Goal: Task Accomplishment & Management: Complete application form

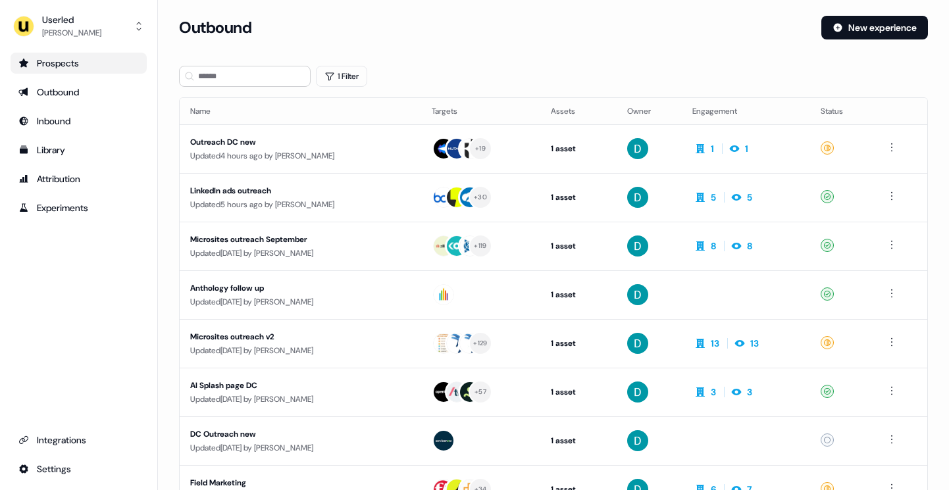
click at [114, 65] on div "Prospects" at bounding box center [78, 63] width 120 height 13
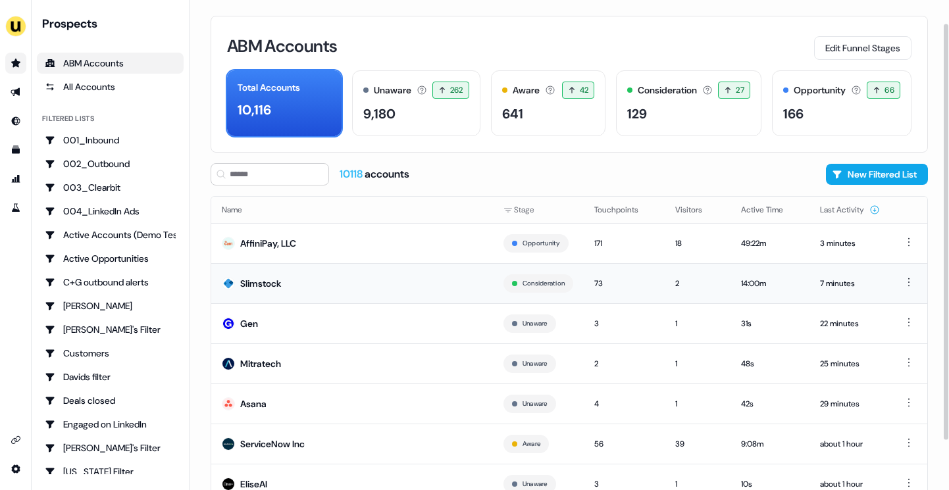
scroll to position [36, 0]
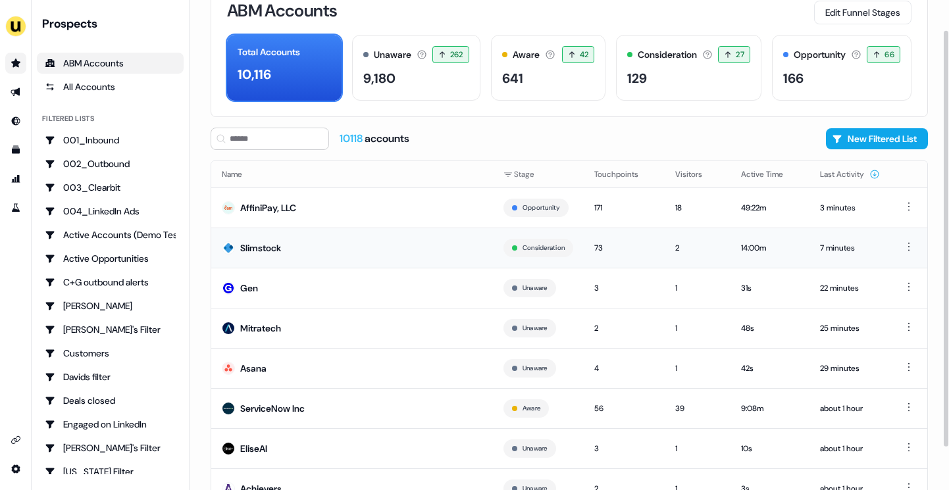
click at [370, 238] on td "Slimstock" at bounding box center [352, 248] width 282 height 40
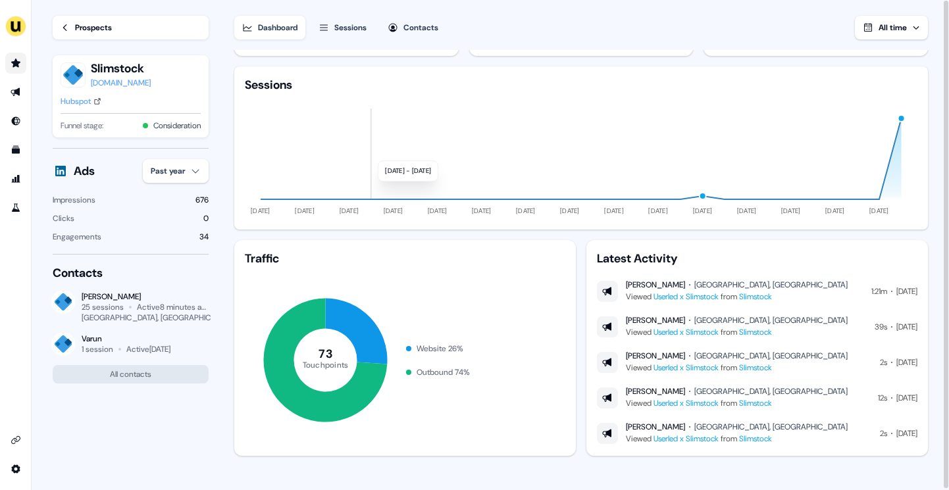
scroll to position [45, 0]
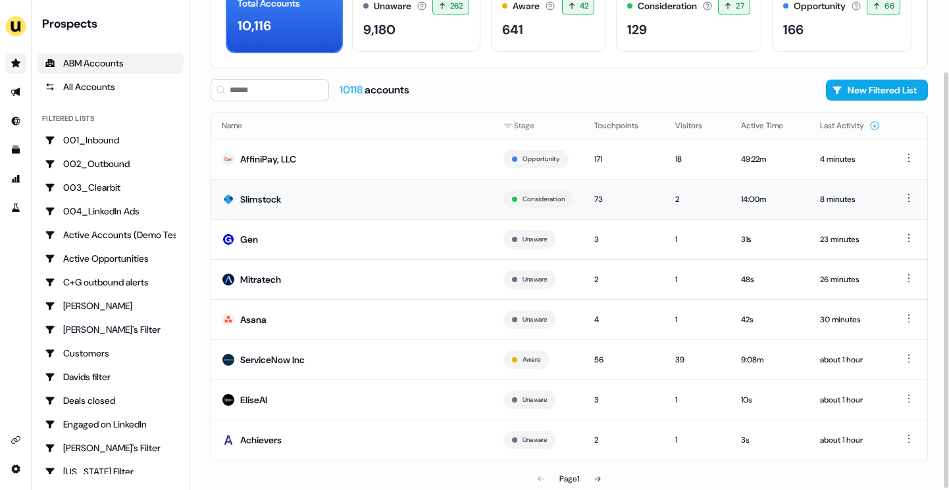
scroll to position [86, 0]
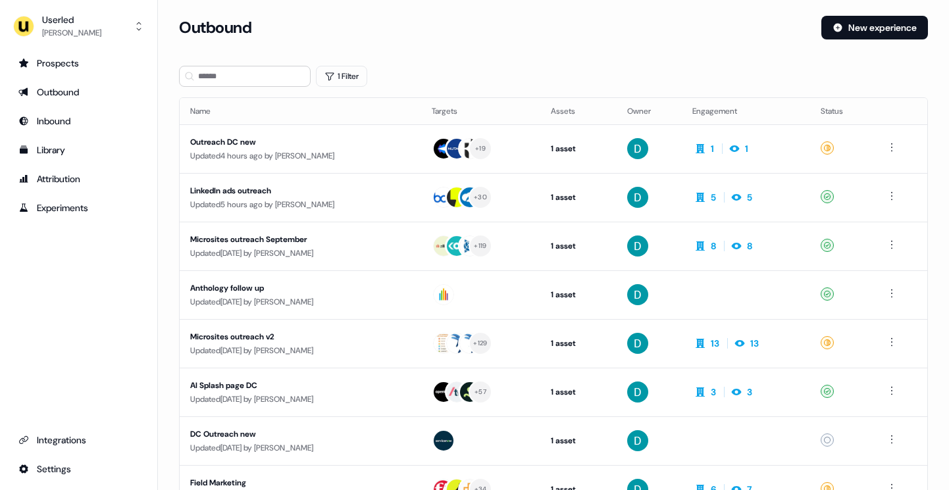
click at [66, 74] on ul "Prospects Outbound Inbound Library Attribution Experiments" at bounding box center [79, 136] width 136 height 166
click at [67, 70] on link "Prospects" at bounding box center [79, 63] width 136 height 21
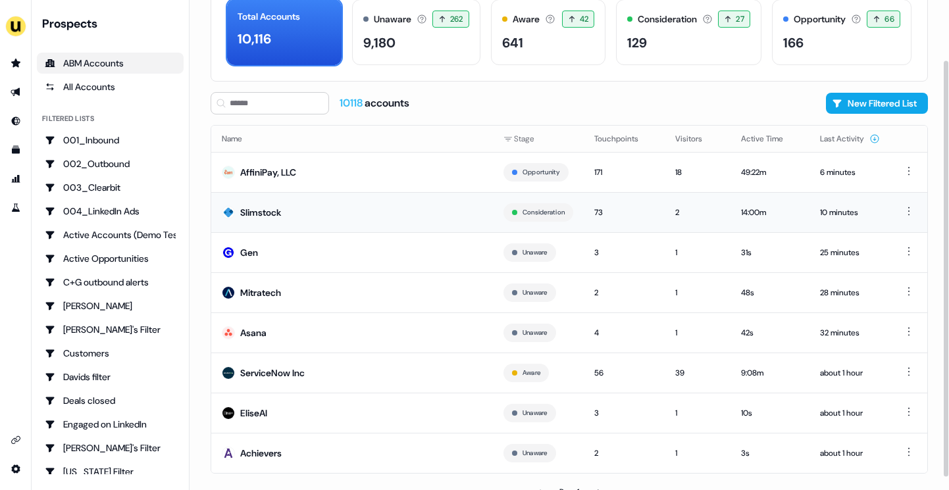
scroll to position [86, 0]
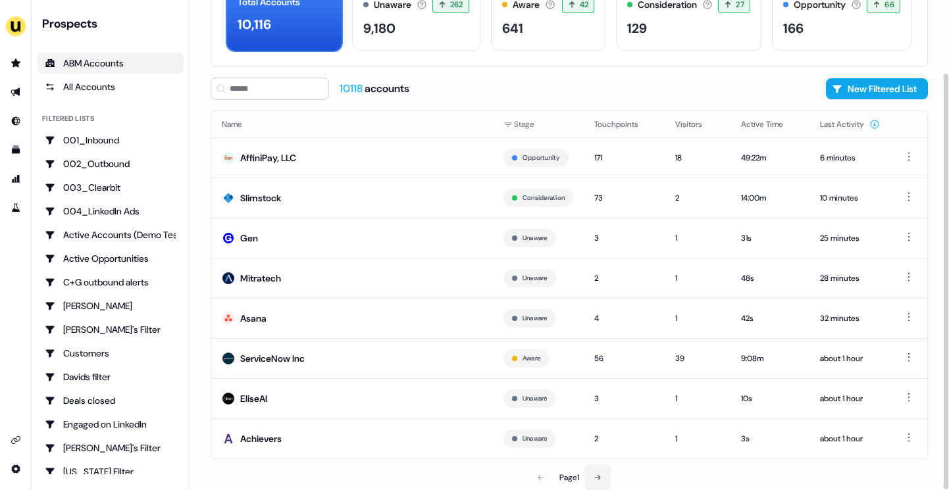
click at [599, 474] on icon at bounding box center [598, 478] width 8 height 8
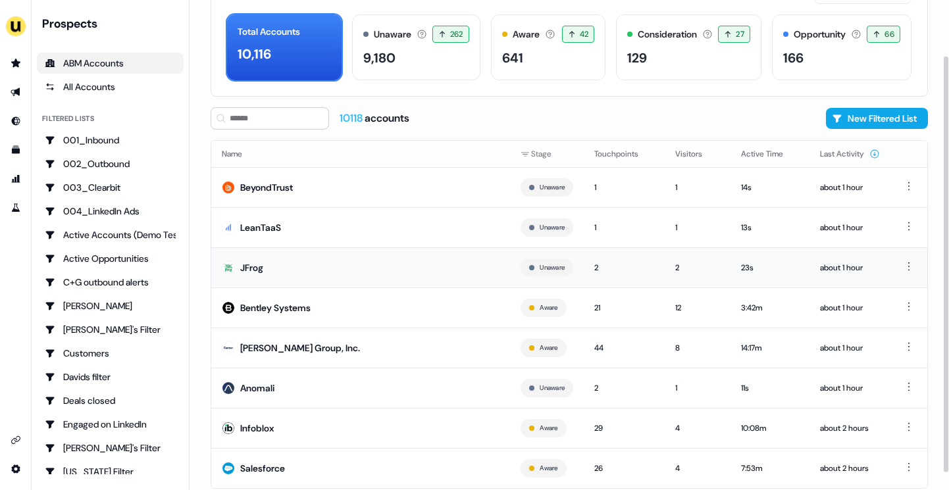
scroll to position [86, 0]
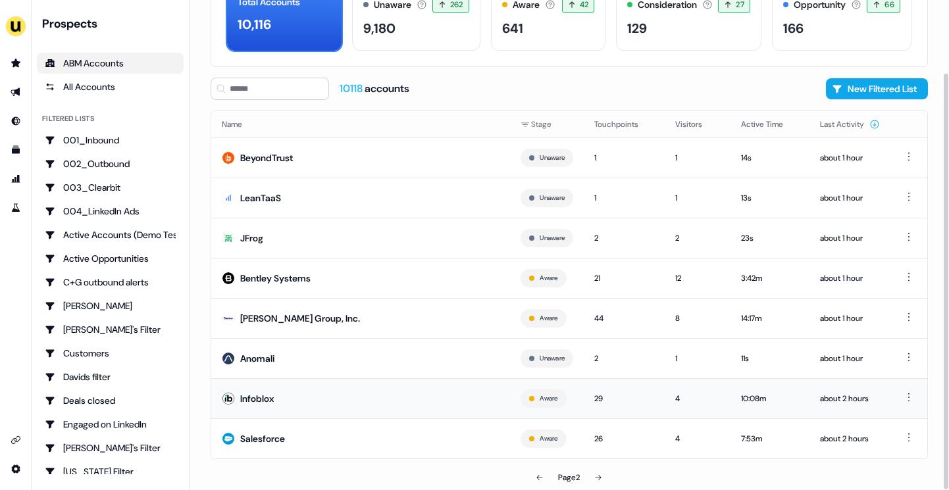
click at [386, 388] on td "Infoblox" at bounding box center [360, 399] width 299 height 40
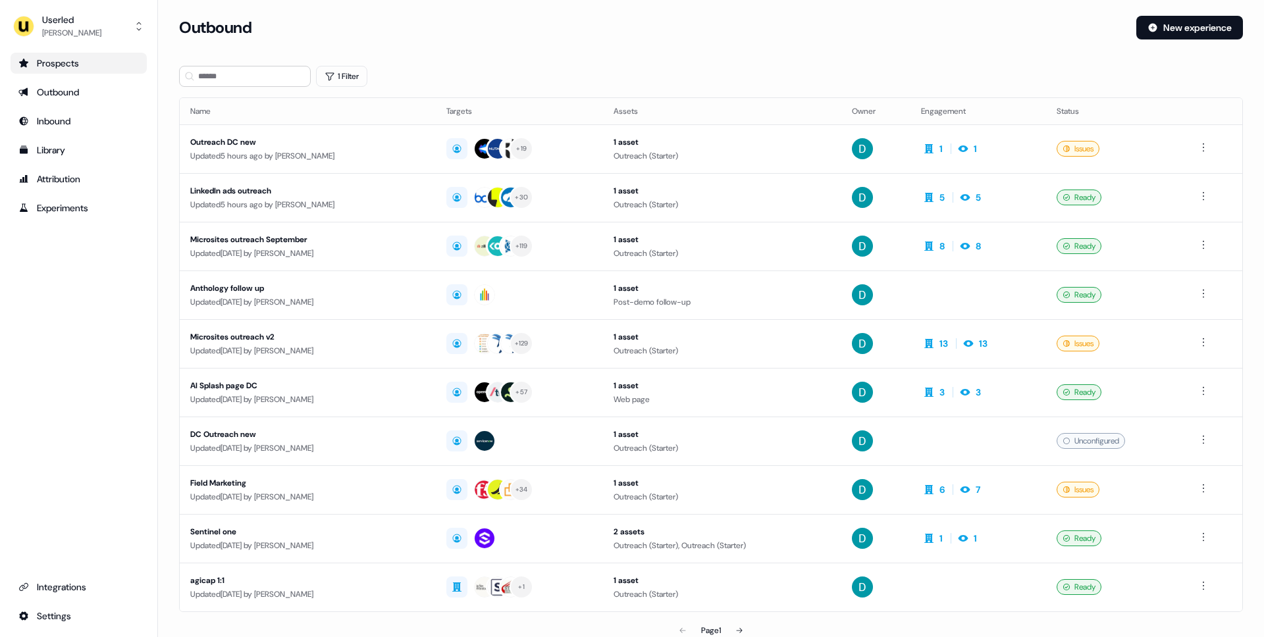
click at [71, 64] on div "Prospects" at bounding box center [78, 63] width 120 height 13
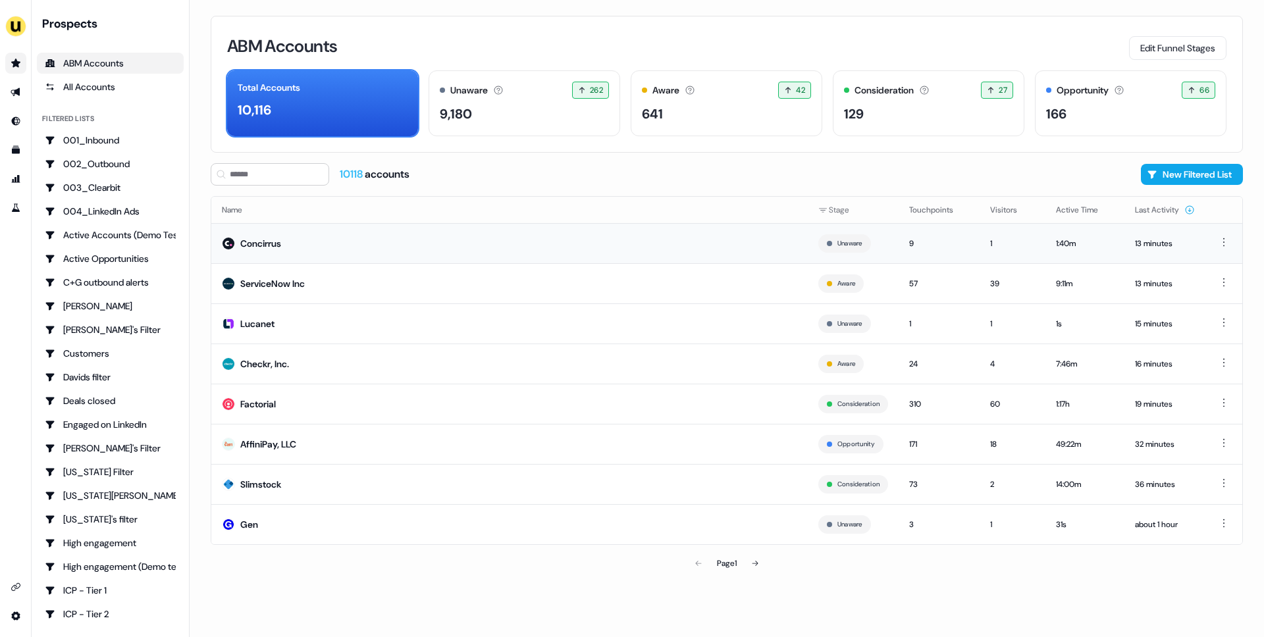
click at [338, 250] on td "Concirrus" at bounding box center [509, 243] width 596 height 40
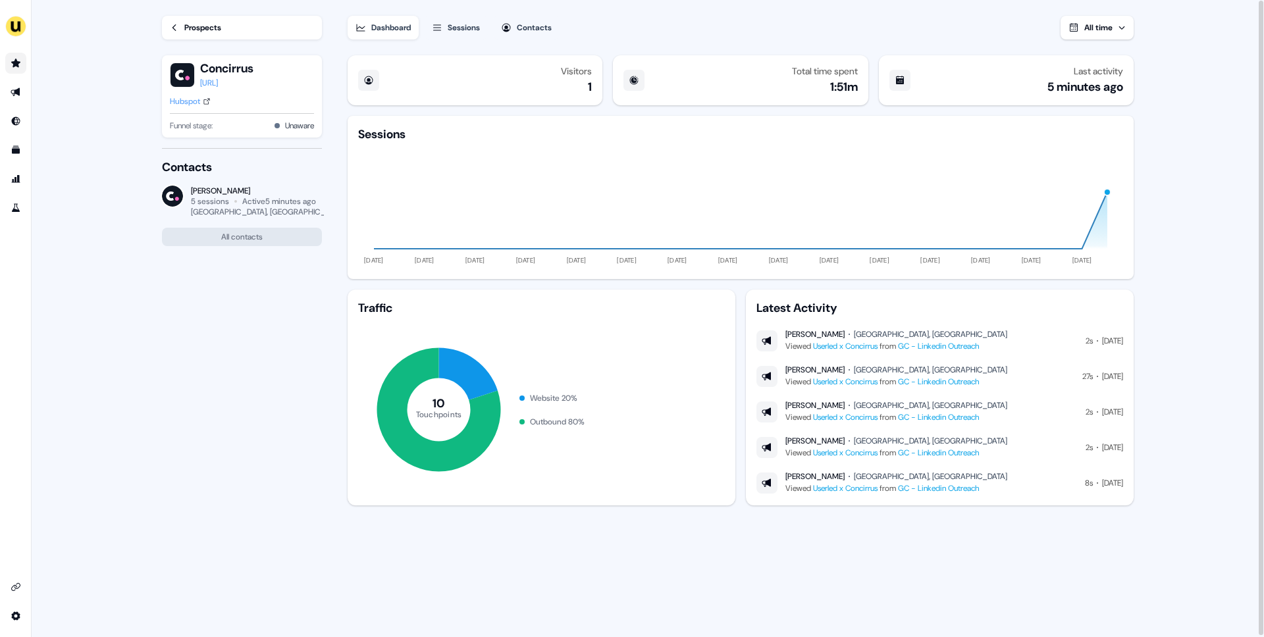
click at [238, 83] on div "concirrus.ai" at bounding box center [226, 82] width 53 height 13
click at [949, 347] on link "GC - Linkedin Outreach" at bounding box center [938, 346] width 81 height 11
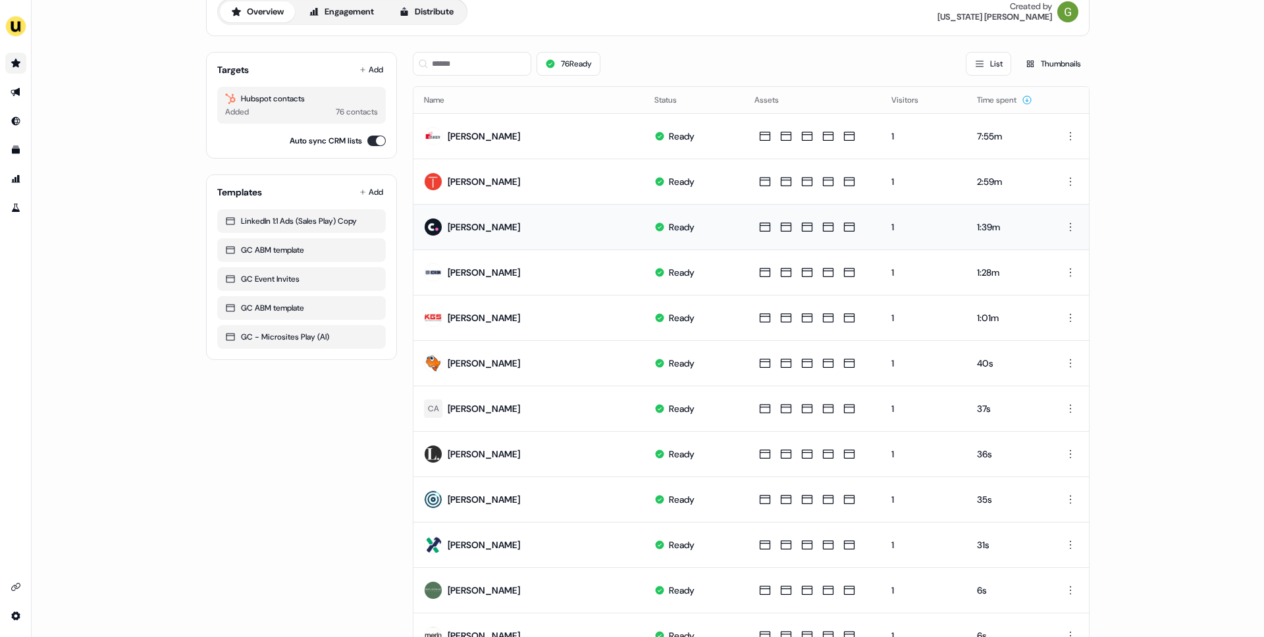
scroll to position [65, 0]
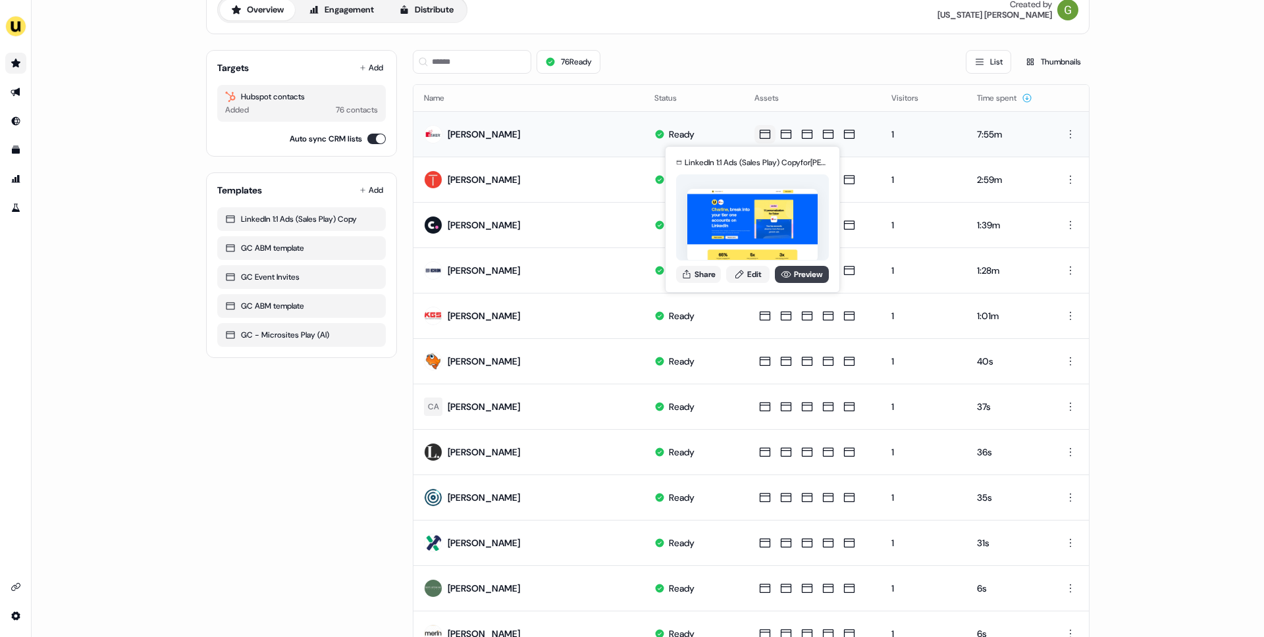
click at [803, 269] on link "Preview" at bounding box center [802, 274] width 54 height 17
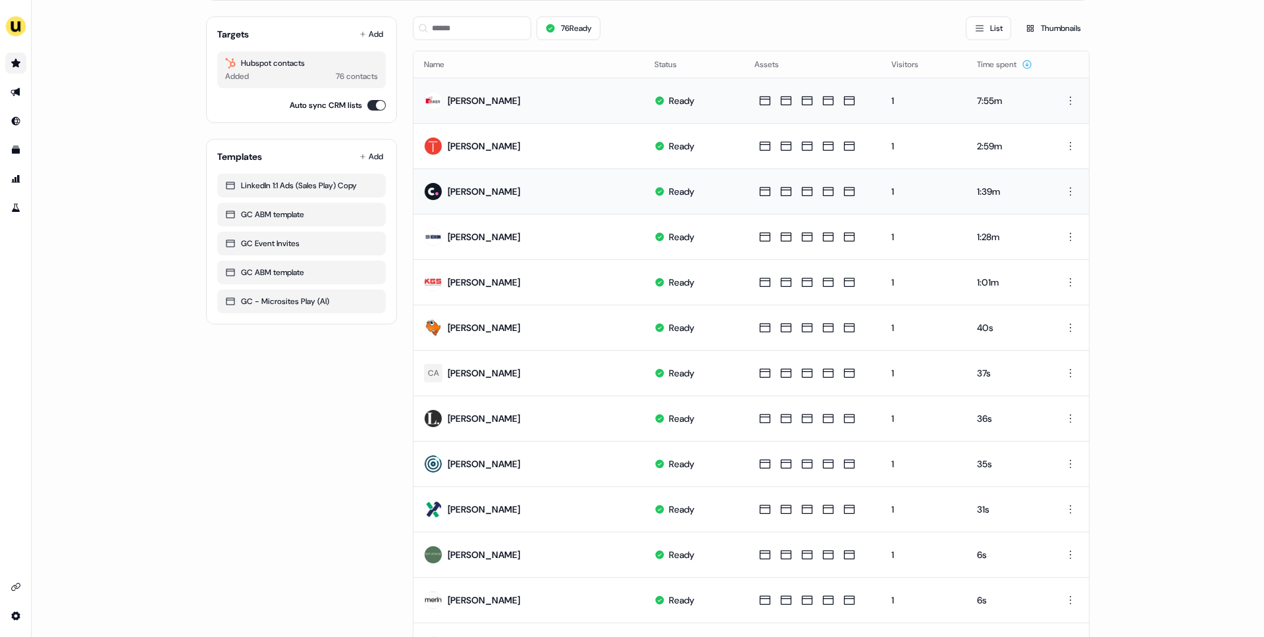
scroll to position [97, 0]
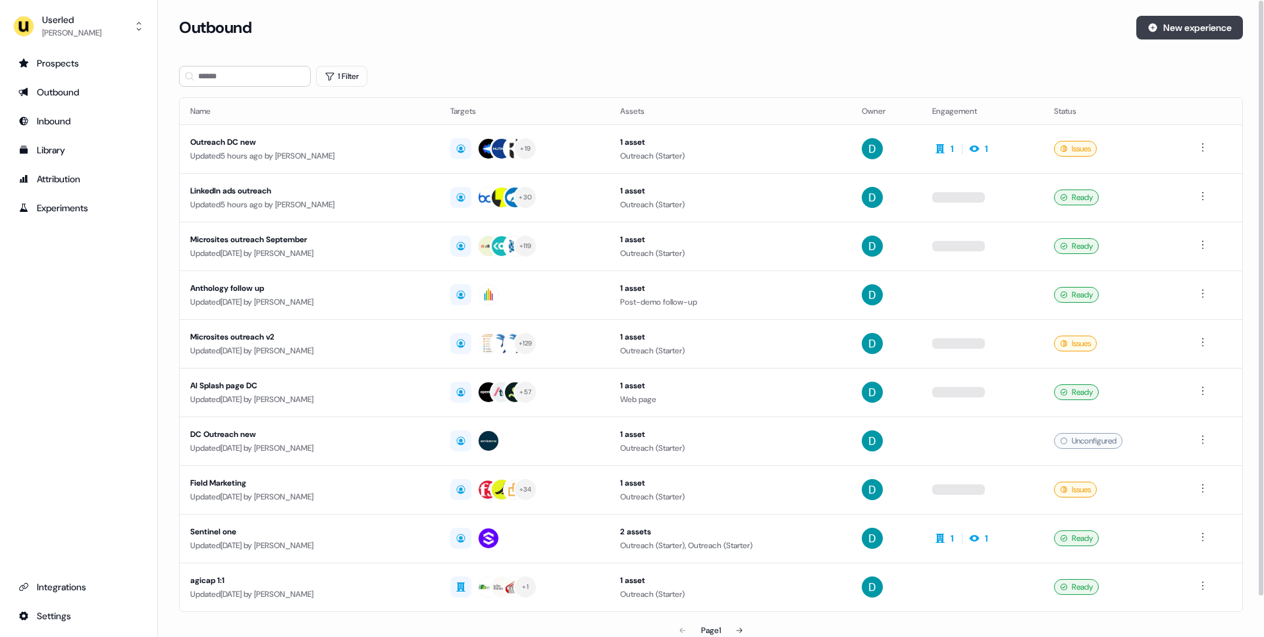
click at [1180, 35] on button "New experience" at bounding box center [1189, 28] width 107 height 24
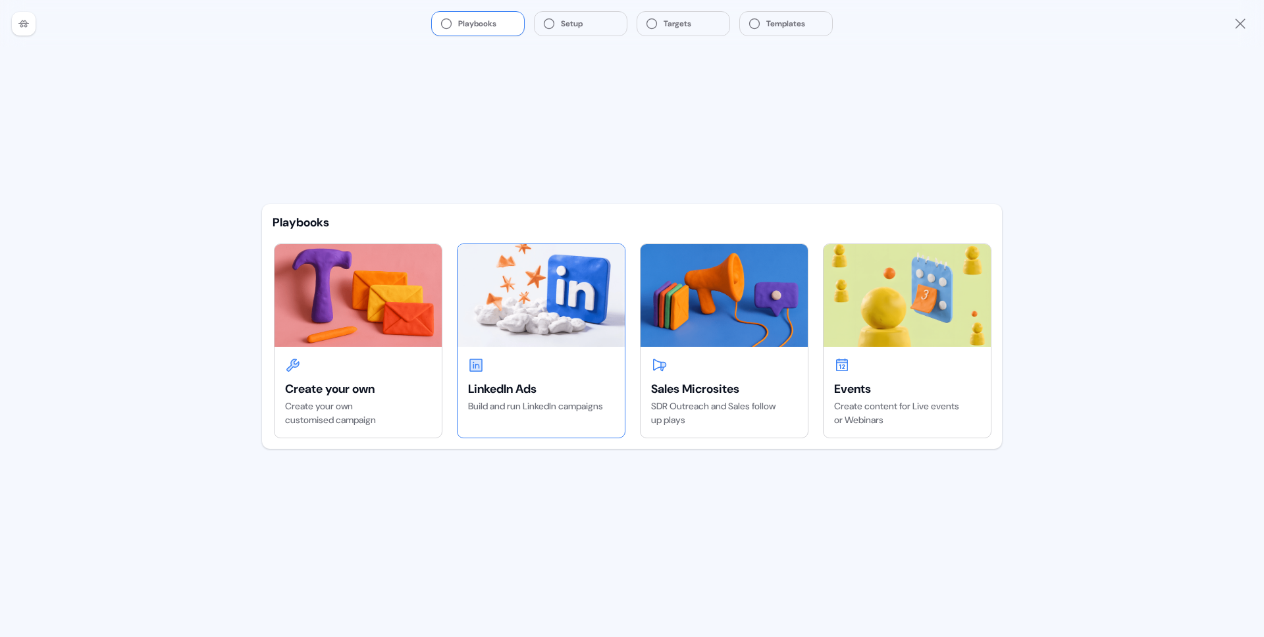
click at [552, 390] on div "LinkedIn Ads" at bounding box center [541, 389] width 146 height 16
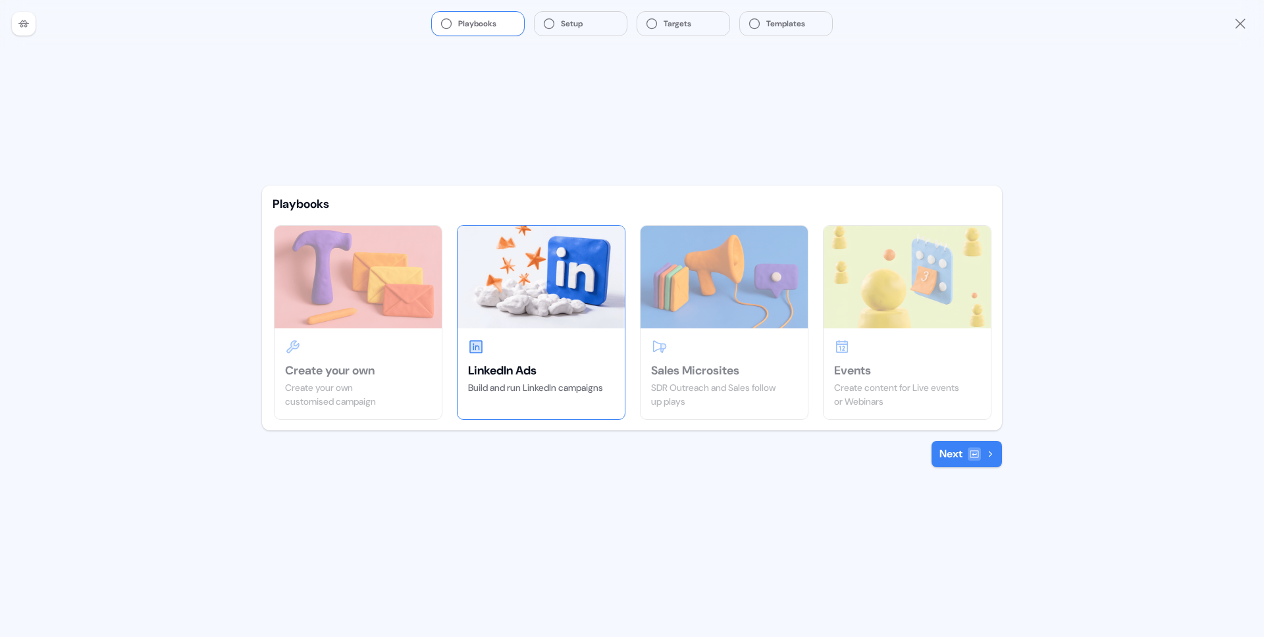
click at [960, 458] on button "Next" at bounding box center [967, 454] width 70 height 26
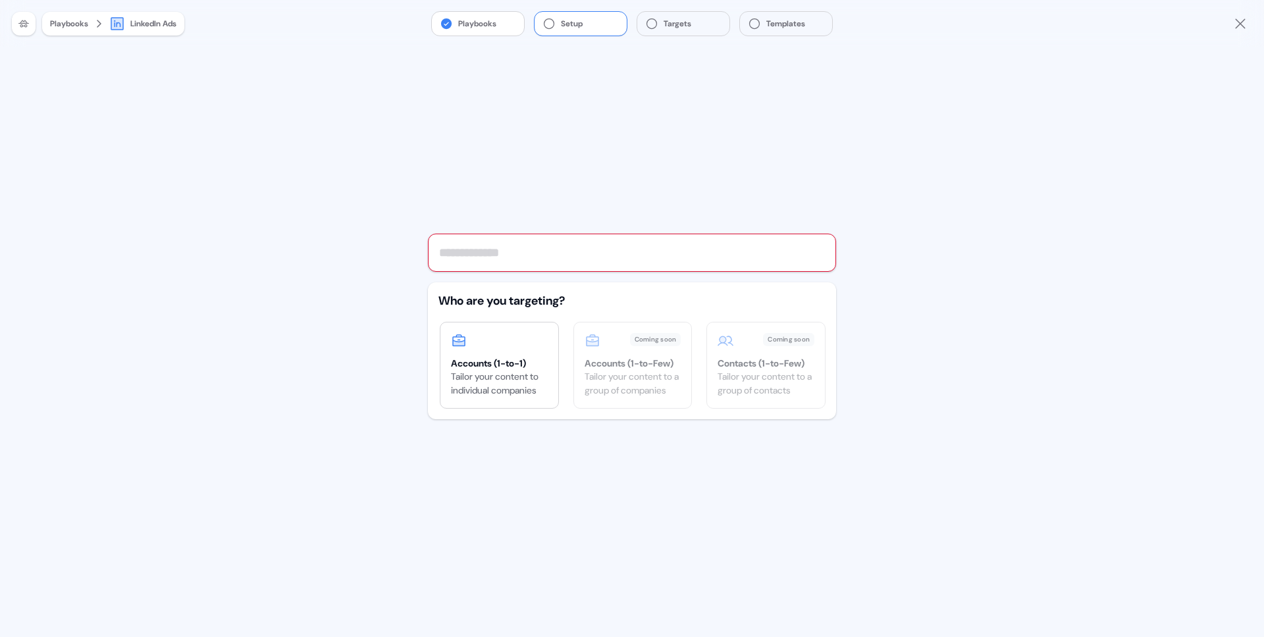
click at [753, 372] on div "Who are you targeting? Accounts (1-to-1) Tailor your content to individual comp…" at bounding box center [632, 350] width 408 height 137
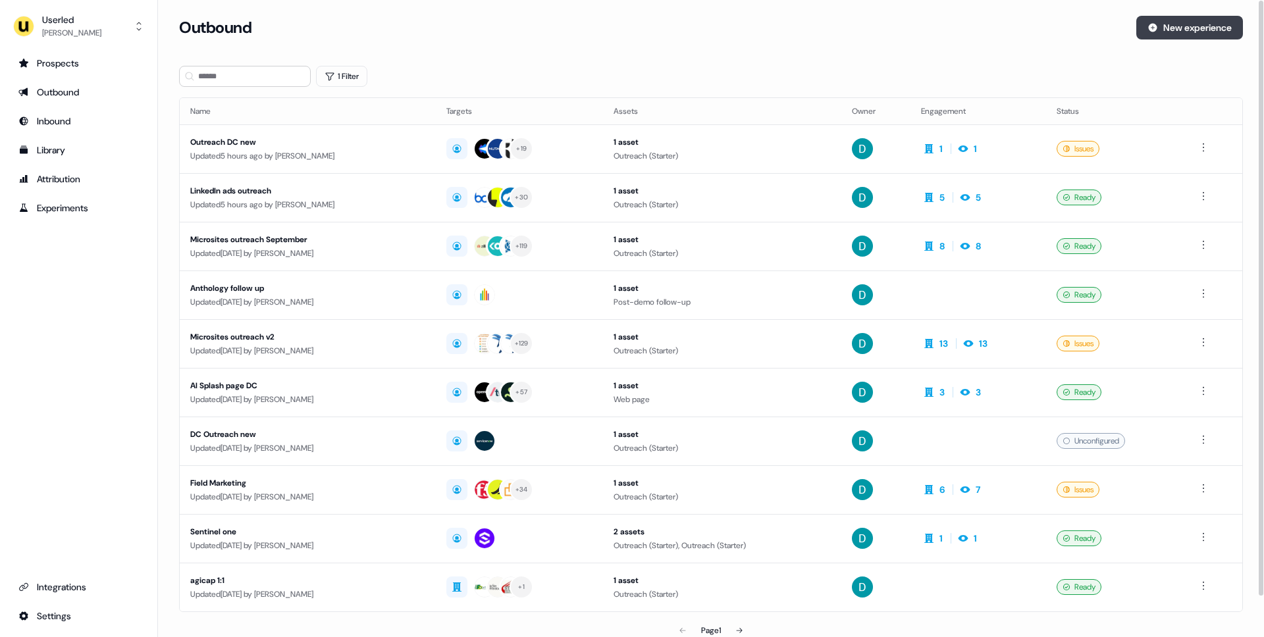
click at [1194, 28] on button "New experience" at bounding box center [1189, 28] width 107 height 24
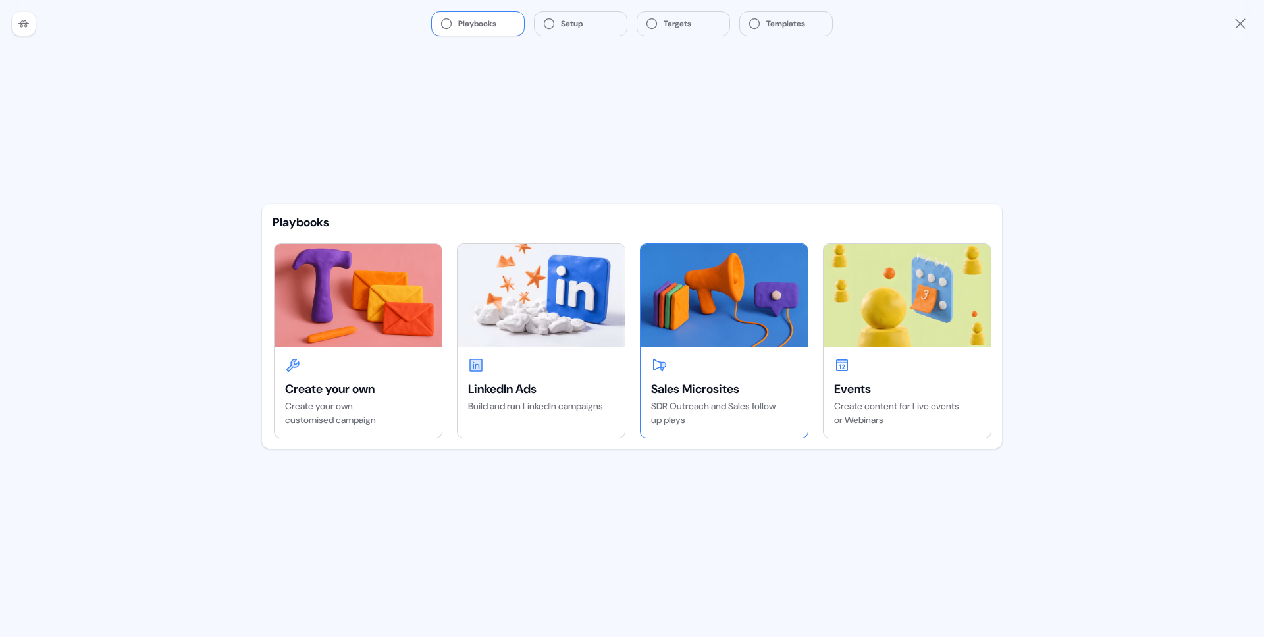
click at [745, 316] on img at bounding box center [724, 295] width 167 height 103
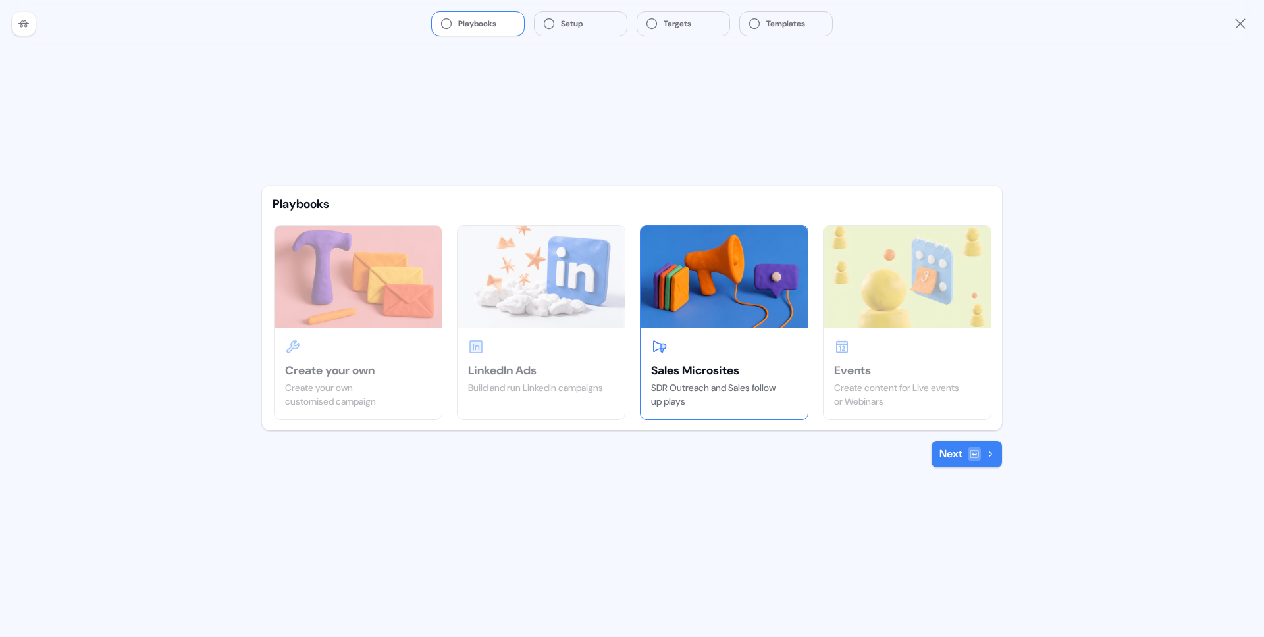
click at [961, 439] on div "Playbooks Create your own Create your own customised campaign LinkedIn Ads Buil…" at bounding box center [632, 327] width 761 height 282
click at [961, 448] on button "Next" at bounding box center [967, 454] width 70 height 26
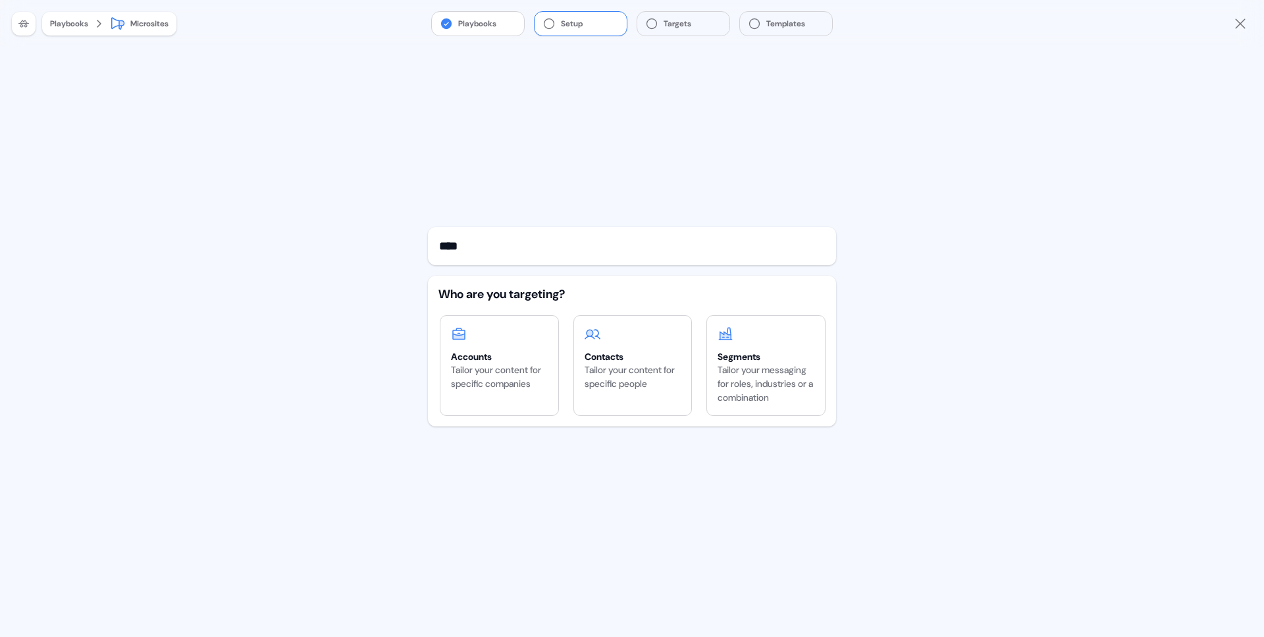
type input "****"
click at [500, 339] on div at bounding box center [499, 335] width 97 height 16
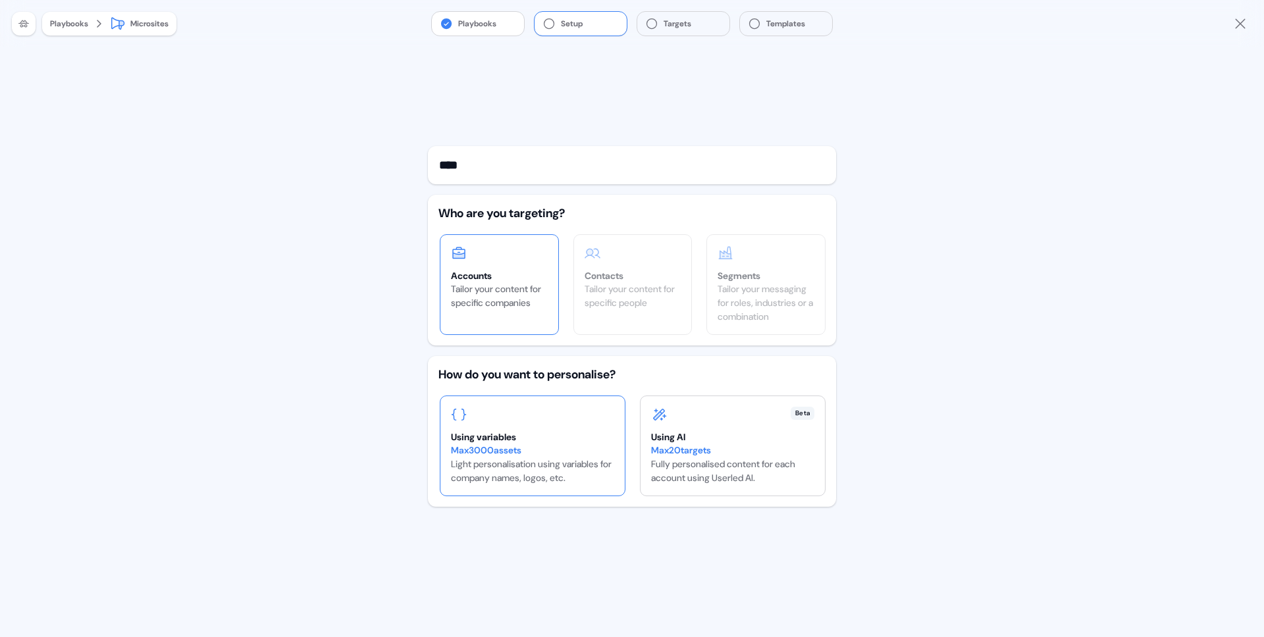
click at [543, 429] on div "Using variables Max 3000 assets Light personalisation using variables for compa…" at bounding box center [532, 445] width 184 height 99
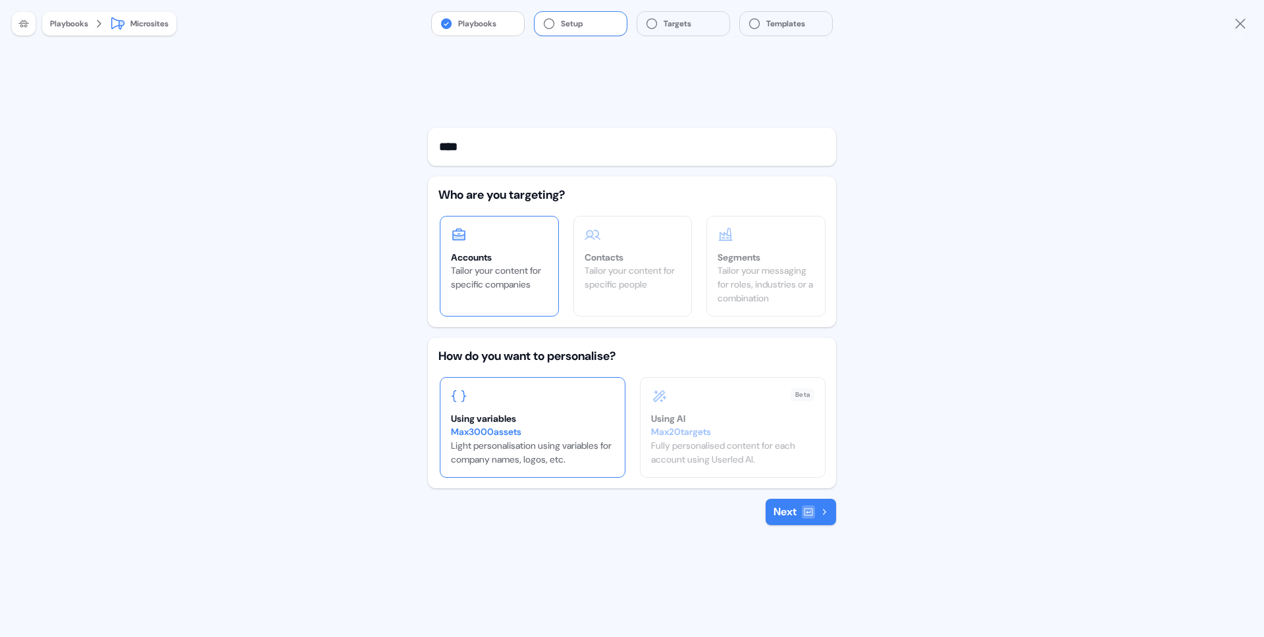
click at [782, 506] on button "Next" at bounding box center [801, 512] width 70 height 26
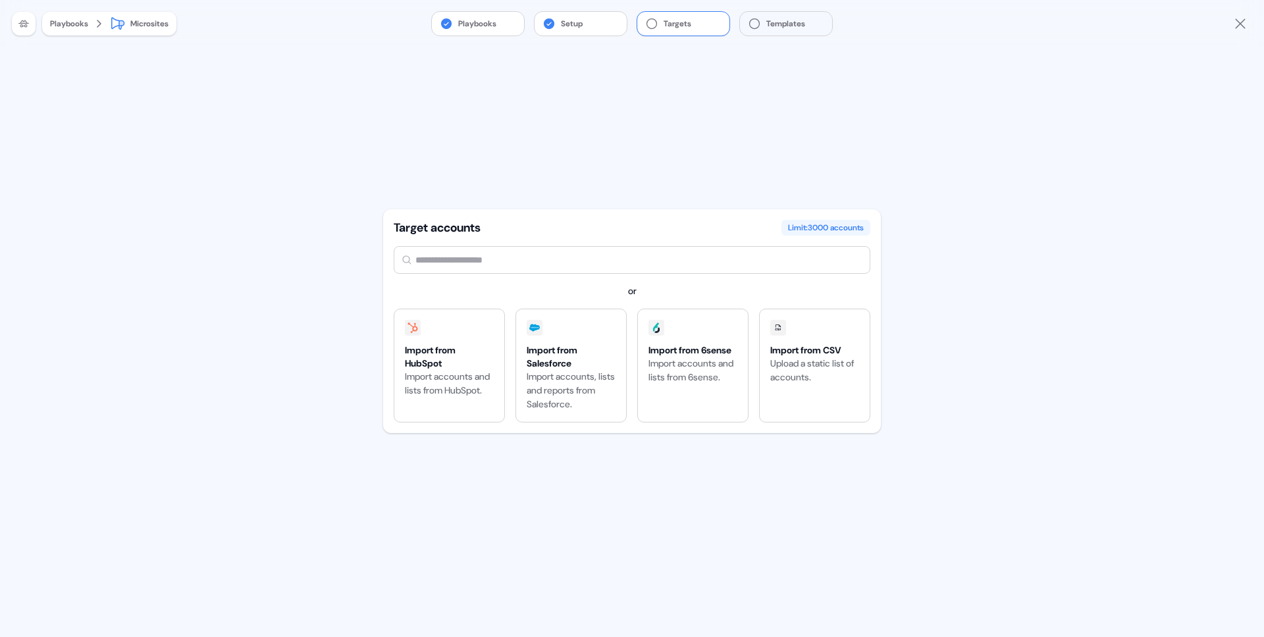
click at [558, 275] on div "Target accounts Limit: 3000 accounts or Import from HubSpot Import accounts and…" at bounding box center [632, 321] width 498 height 224
click at [554, 253] on input "*" at bounding box center [632, 260] width 477 height 28
type input "***"
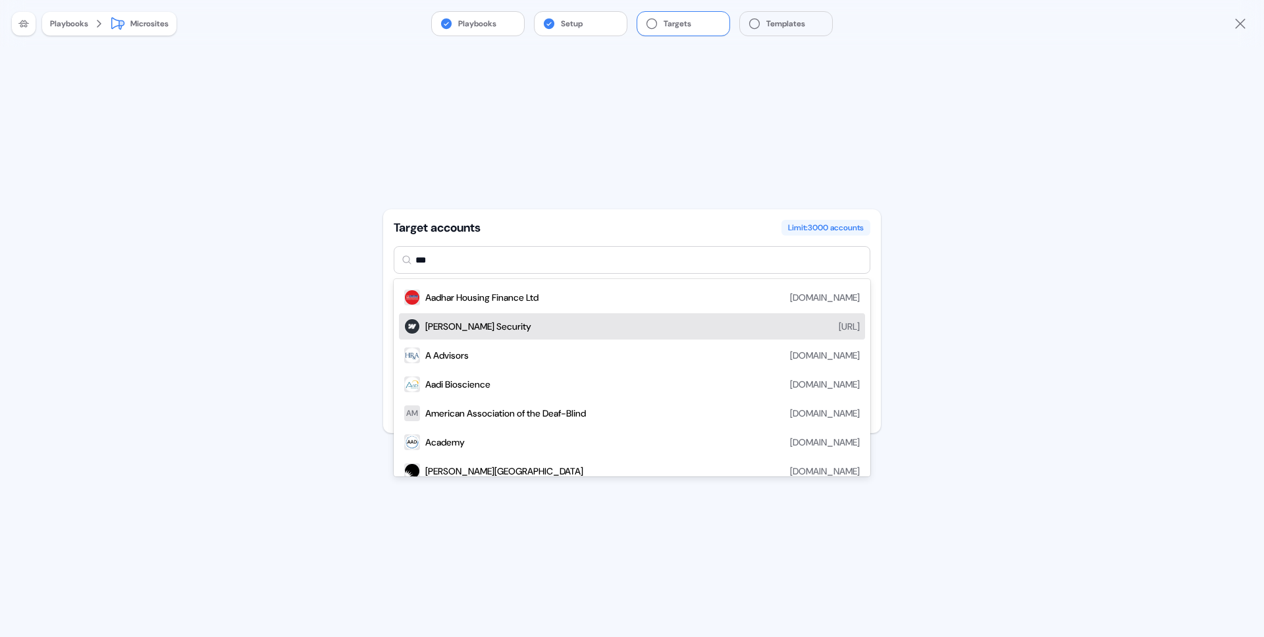
click at [492, 338] on div "[PERSON_NAME] Security [URL]" at bounding box center [632, 326] width 466 height 26
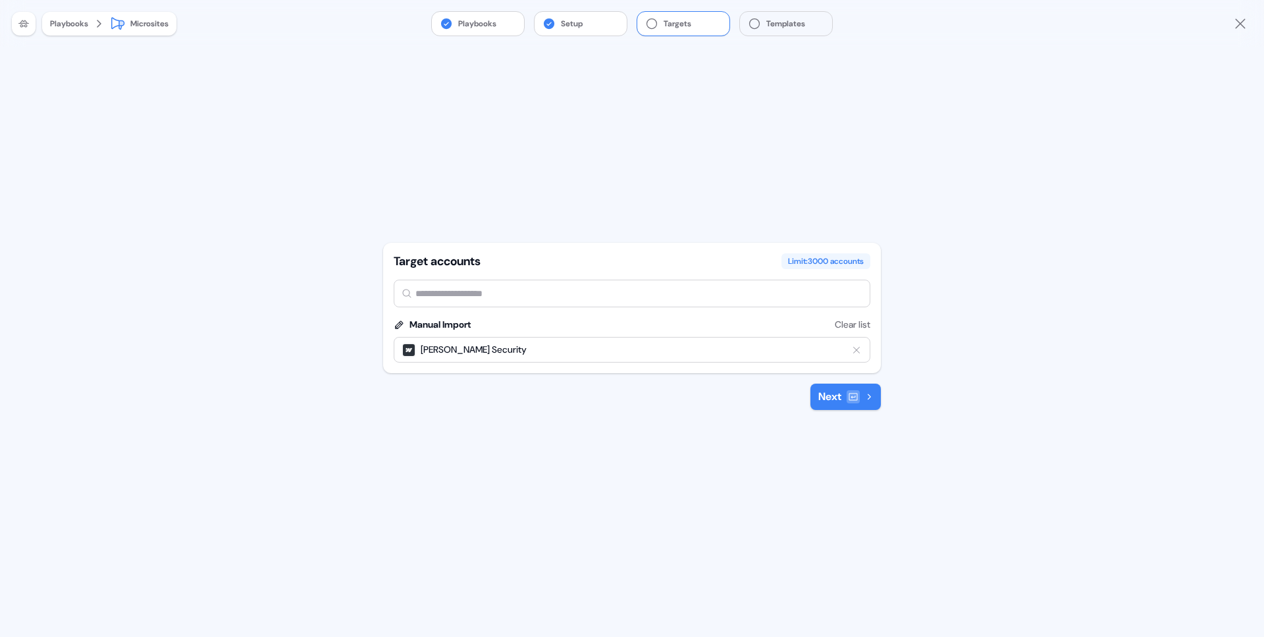
click at [849, 394] on icon at bounding box center [853, 397] width 9 height 7
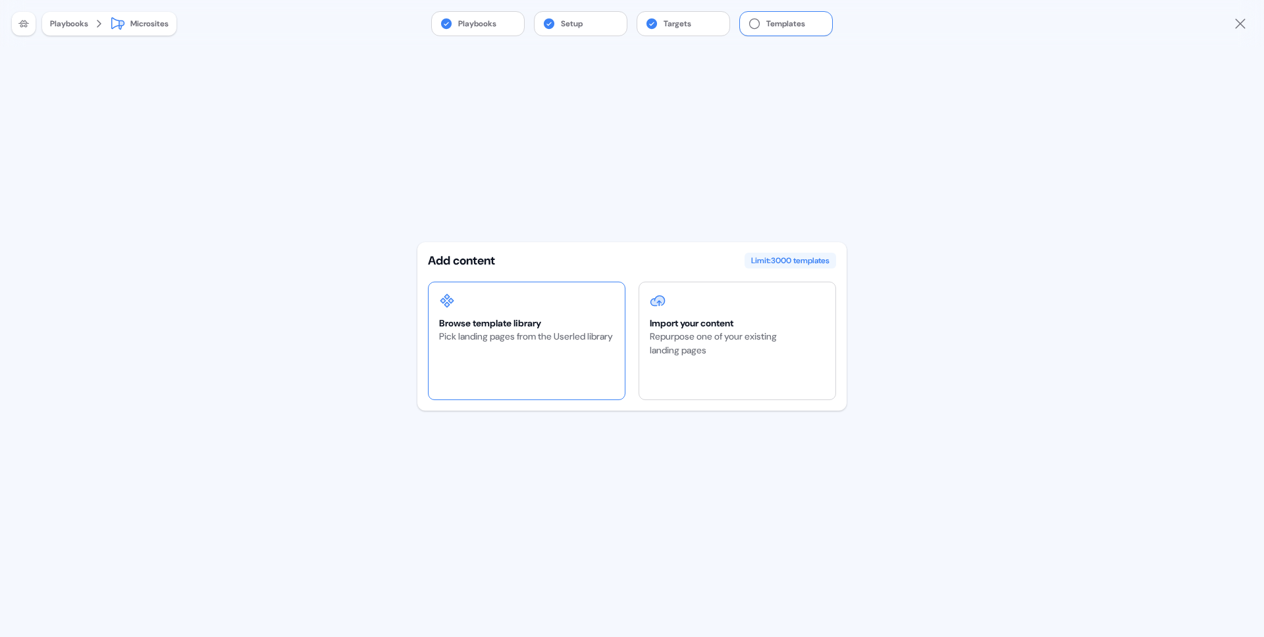
click at [506, 361] on div "Browse template library Pick landing pages from the Userled library" at bounding box center [526, 340] width 195 height 117
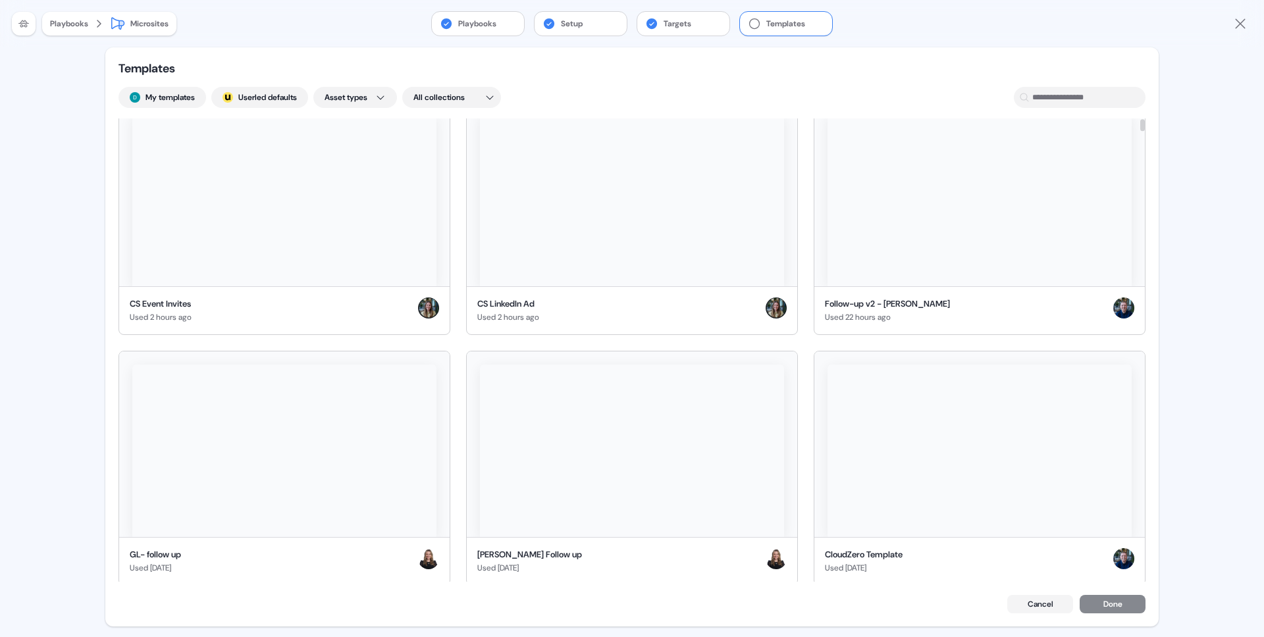
scroll to position [24, 0]
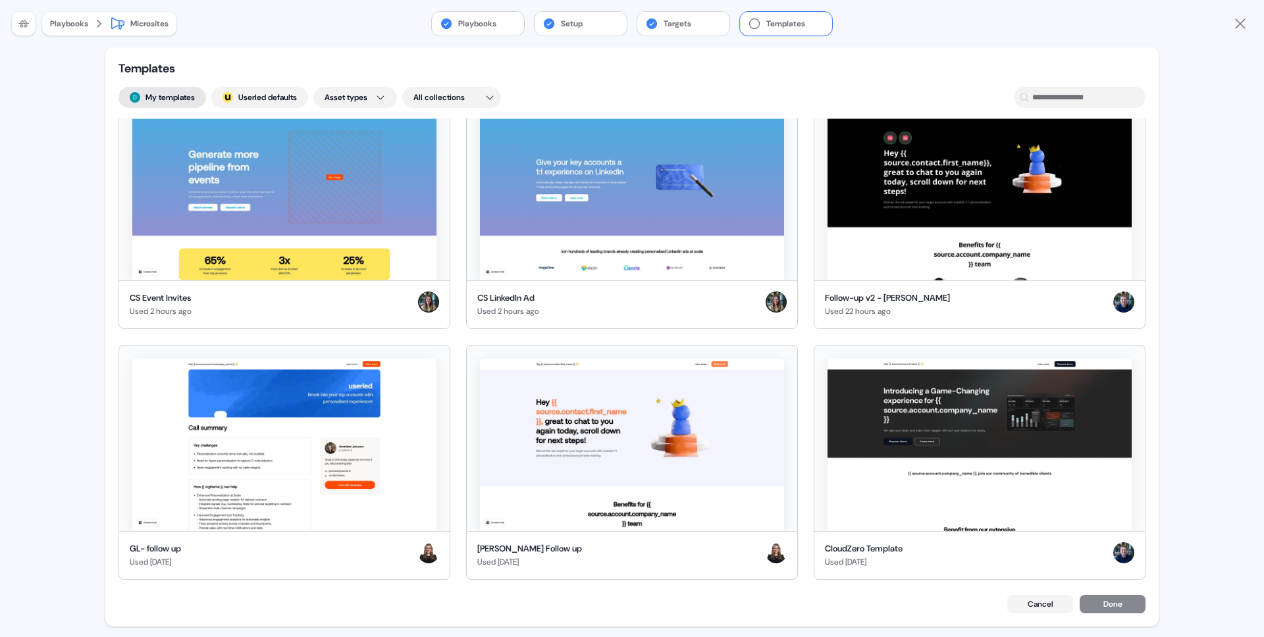
click at [176, 99] on button "My templates" at bounding box center [163, 97] width 88 height 21
